Goal: Transaction & Acquisition: Purchase product/service

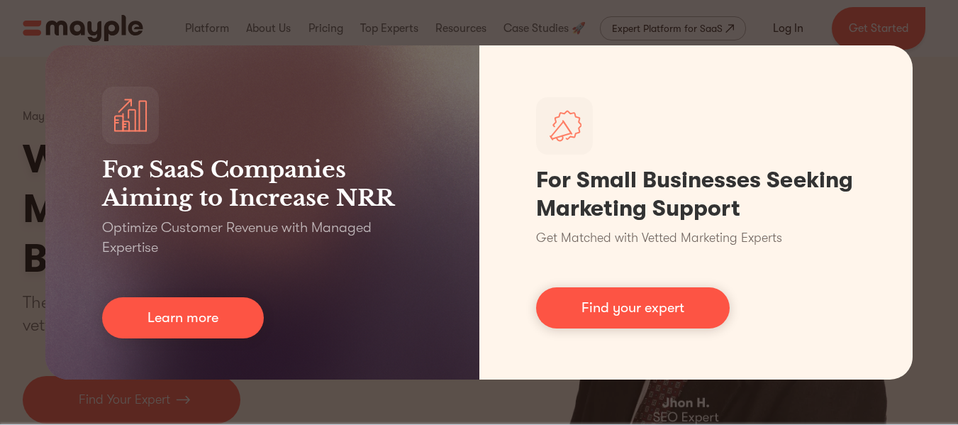
click at [951, 47] on div "For SaaS Companies Aiming to Increase NRR Optimize Customer Revenue with Manage…" at bounding box center [479, 212] width 958 height 425
click at [911, 23] on div "For SaaS Companies Aiming to Increase NRR Optimize Customer Revenue with Manage…" at bounding box center [479, 212] width 958 height 425
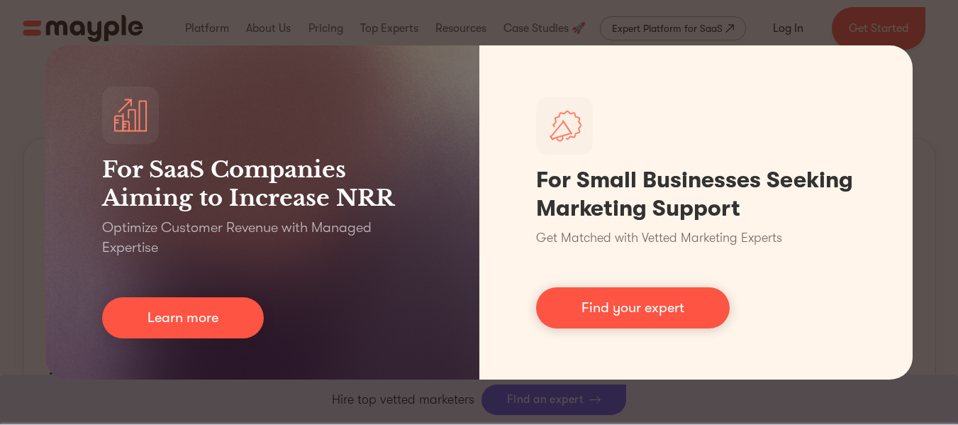
scroll to position [743, 0]
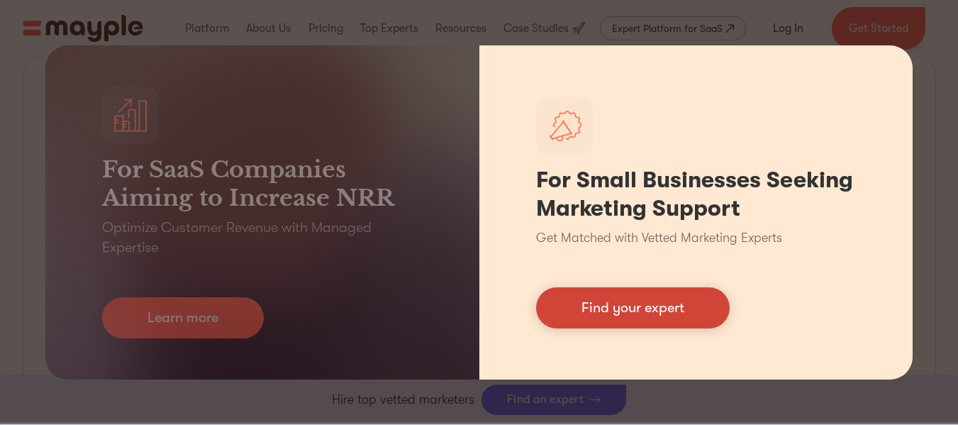
click at [646, 311] on link "Find your expert" at bounding box center [633, 307] width 194 height 41
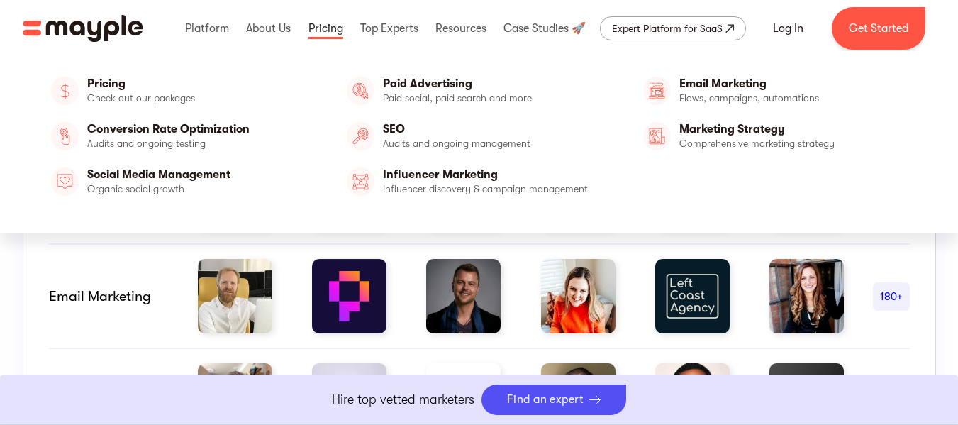
click at [322, 28] on link at bounding box center [326, 28] width 42 height 45
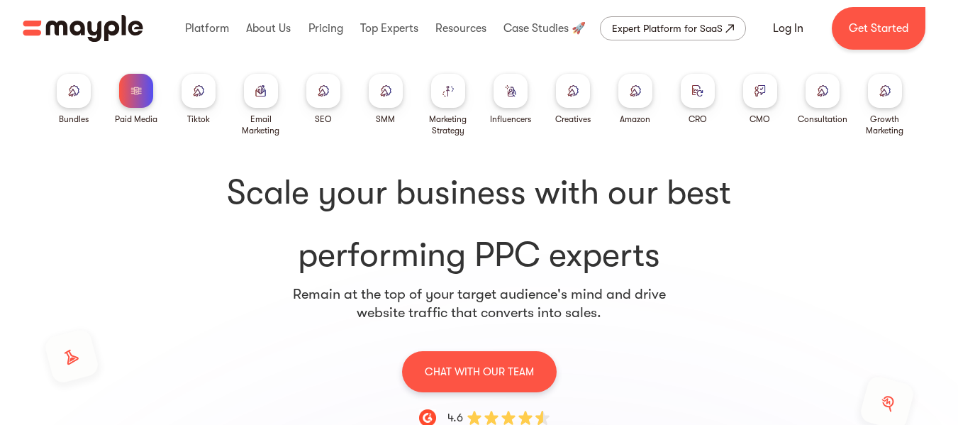
click at [354, 237] on h1 "Scale your business with our best performing PPC experts" at bounding box center [479, 224] width 862 height 108
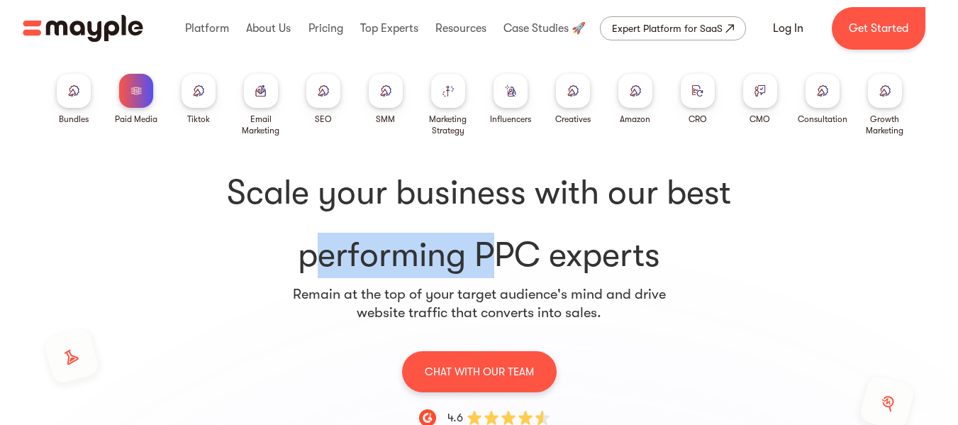
click at [354, 237] on h1 "Scale your business with our best performing PPC experts" at bounding box center [479, 224] width 862 height 108
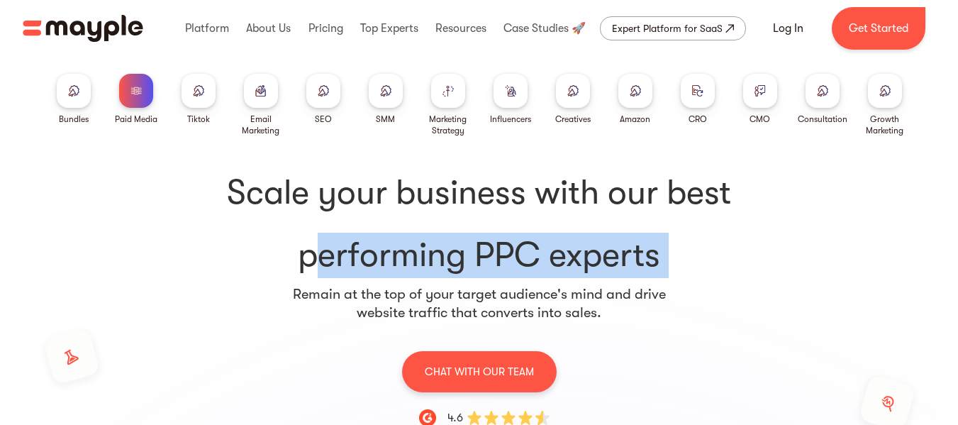
click at [354, 237] on h1 "Scale your business with our best performing PPC experts" at bounding box center [479, 224] width 862 height 108
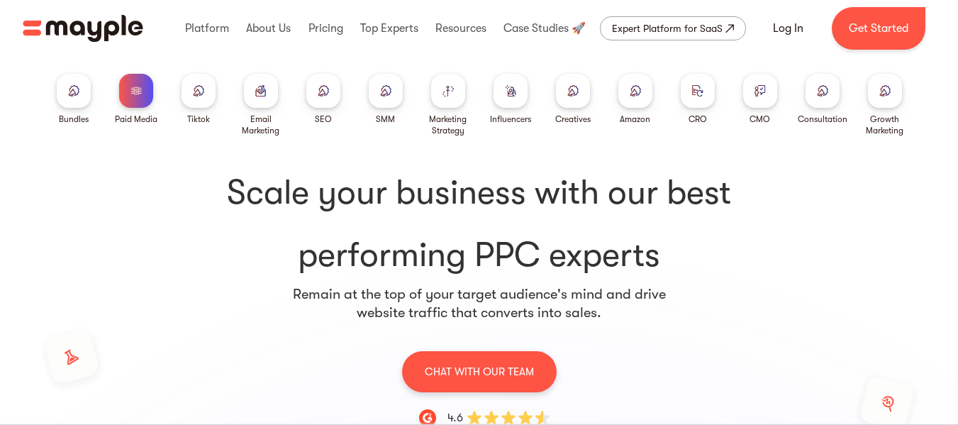
click at [77, 89] on img at bounding box center [73, 90] width 11 height 11
